Goal: Information Seeking & Learning: Learn about a topic

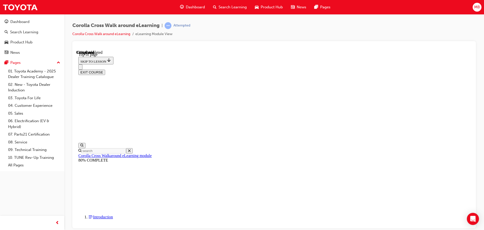
scroll to position [92, 0]
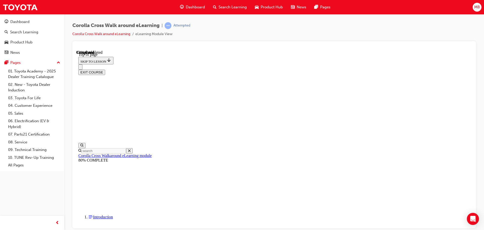
drag, startPoint x: 222, startPoint y: 137, endPoint x: 364, endPoint y: 137, distance: 141.4
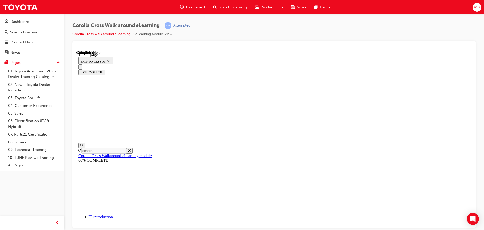
scroll to position [105, 0]
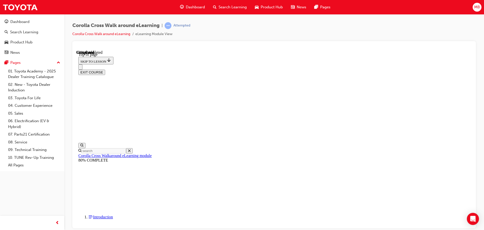
drag, startPoint x: 275, startPoint y: 142, endPoint x: 262, endPoint y: 151, distance: 15.1
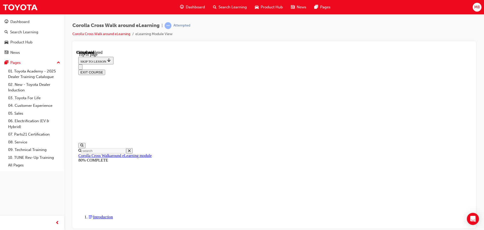
scroll to position [66, 0]
drag, startPoint x: 276, startPoint y: 76, endPoint x: 239, endPoint y: 82, distance: 37.1
drag, startPoint x: 238, startPoint y: 84, endPoint x: 274, endPoint y: 70, distance: 39.3
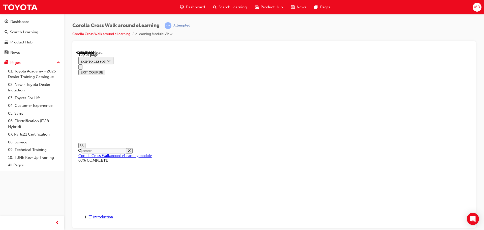
drag, startPoint x: 207, startPoint y: 92, endPoint x: 227, endPoint y: 83, distance: 22.6
drag, startPoint x: 273, startPoint y: 74, endPoint x: 238, endPoint y: 82, distance: 35.9
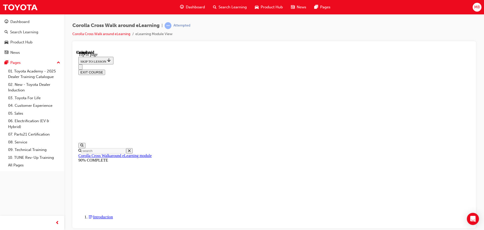
scroll to position [95, 0]
